Goal: Task Accomplishment & Management: Manage account settings

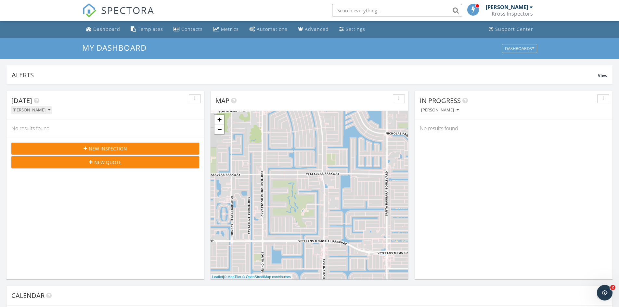
click at [50, 109] on div "[PERSON_NAME]" at bounding box center [32, 110] width 38 height 5
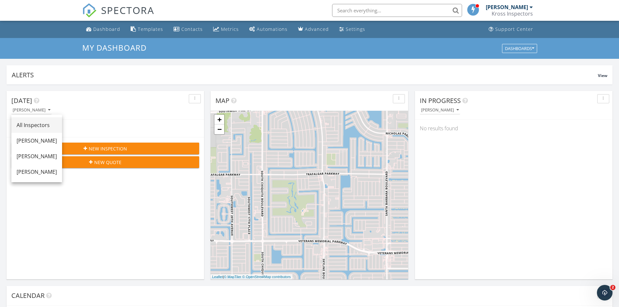
click at [53, 120] on link "All Inspectors" at bounding box center [36, 125] width 51 height 16
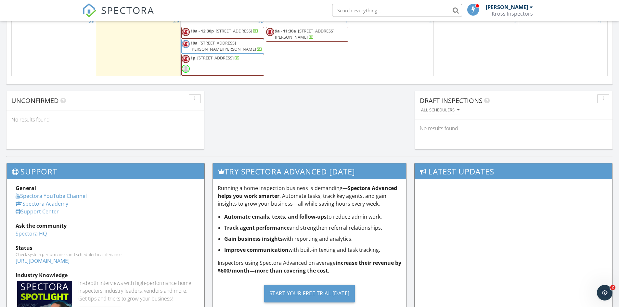
scroll to position [455, 0]
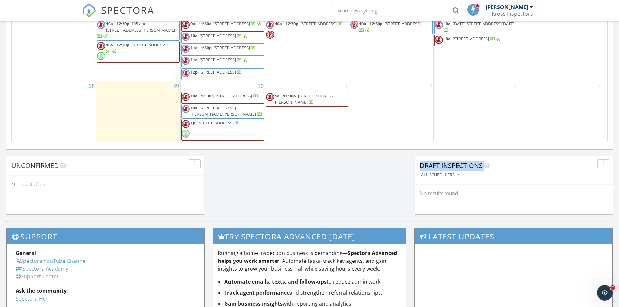
drag, startPoint x: 421, startPoint y: 164, endPoint x: 502, endPoint y: 173, distance: 81.4
click at [502, 173] on div "Draft Inspections All schedulers" at bounding box center [514, 170] width 198 height 29
click at [502, 173] on div "All schedulers" at bounding box center [516, 175] width 193 height 9
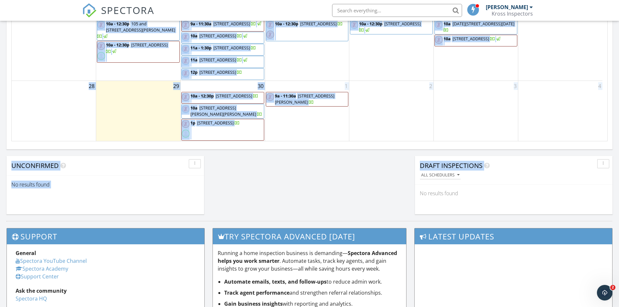
drag, startPoint x: 497, startPoint y: 168, endPoint x: 413, endPoint y: 166, distance: 84.2
click at [429, 164] on span "Draft Inspections" at bounding box center [451, 165] width 63 height 9
click at [421, 165] on span "Draft Inspections" at bounding box center [451, 165] width 63 height 9
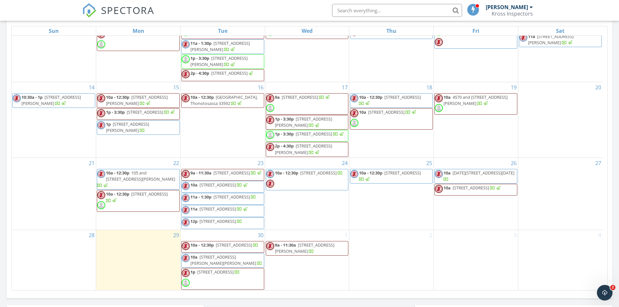
scroll to position [260, 0]
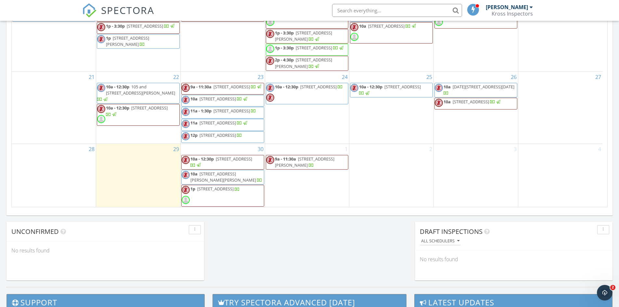
scroll to position [455, 0]
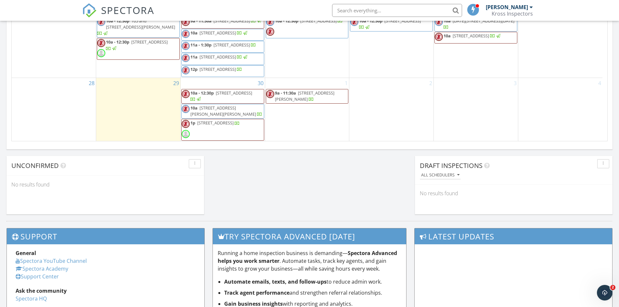
click at [247, 96] on span "2050 62nd Ave N, St. Petersburg 33702" at bounding box center [234, 93] width 36 height 6
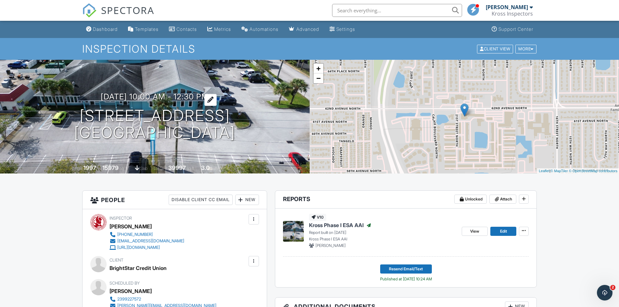
click at [217, 99] on div at bounding box center [210, 100] width 12 height 12
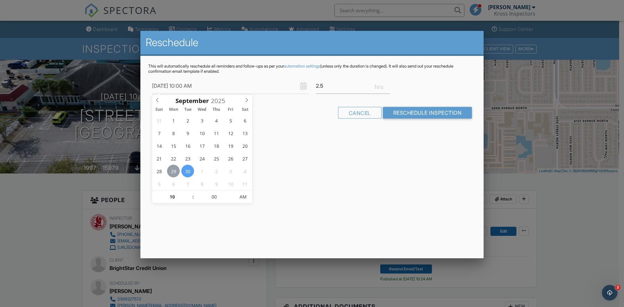
type input "[DATE] 10:00 AM"
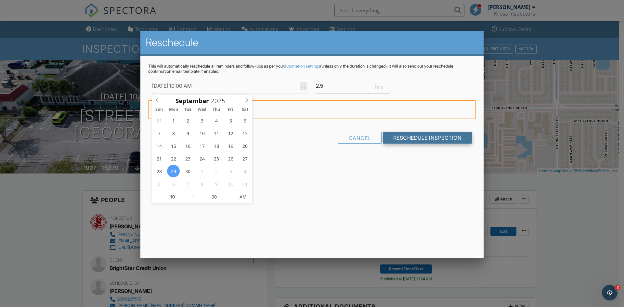
click at [424, 141] on input "Reschedule Inspection" at bounding box center [427, 138] width 89 height 12
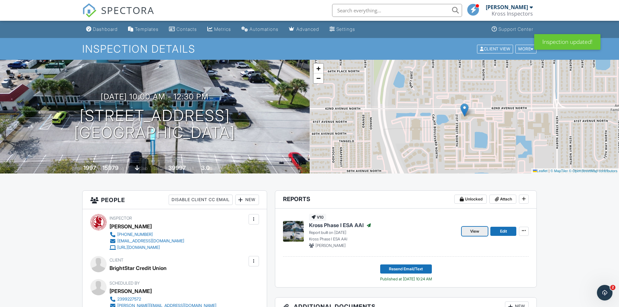
click at [473, 230] on span "View" at bounding box center [474, 231] width 9 height 7
